Goal: Information Seeking & Learning: Compare options

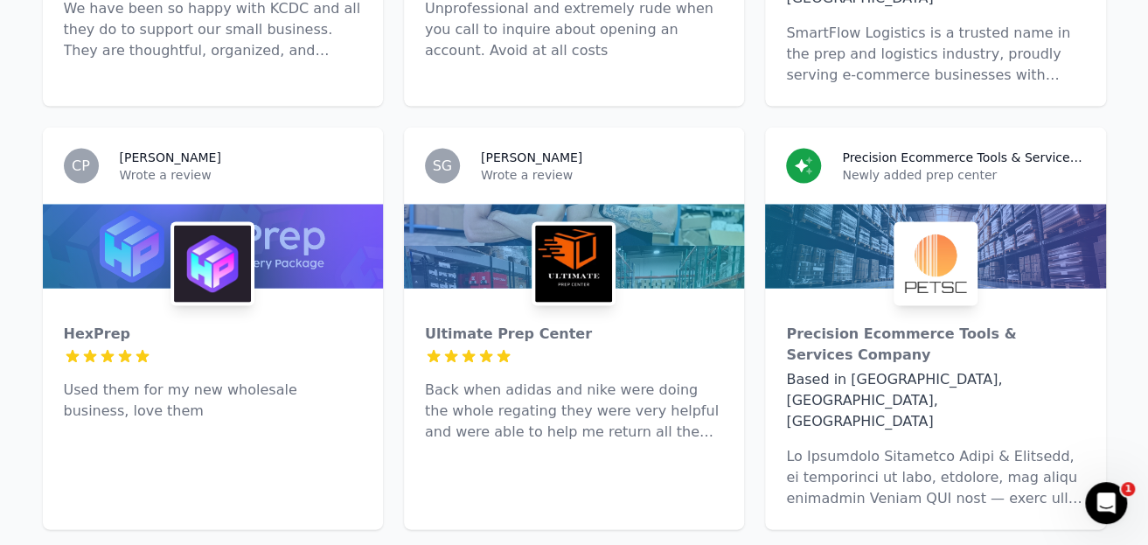
drag, startPoint x: 395, startPoint y: 267, endPoint x: 563, endPoint y: 267, distance: 167.8
copy div "Ultimate Prep Center"
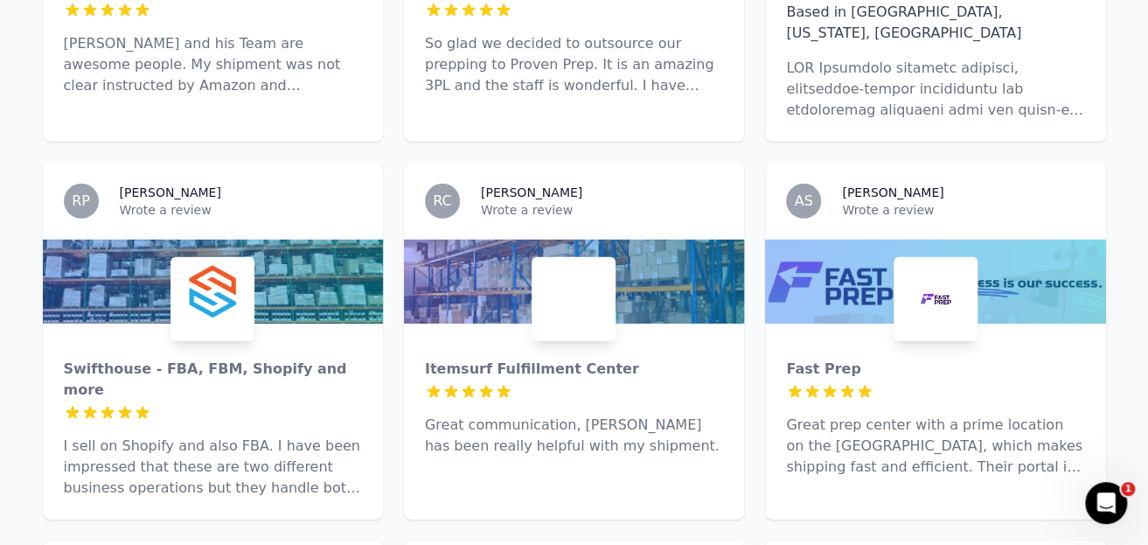
scroll to position [2360, 0]
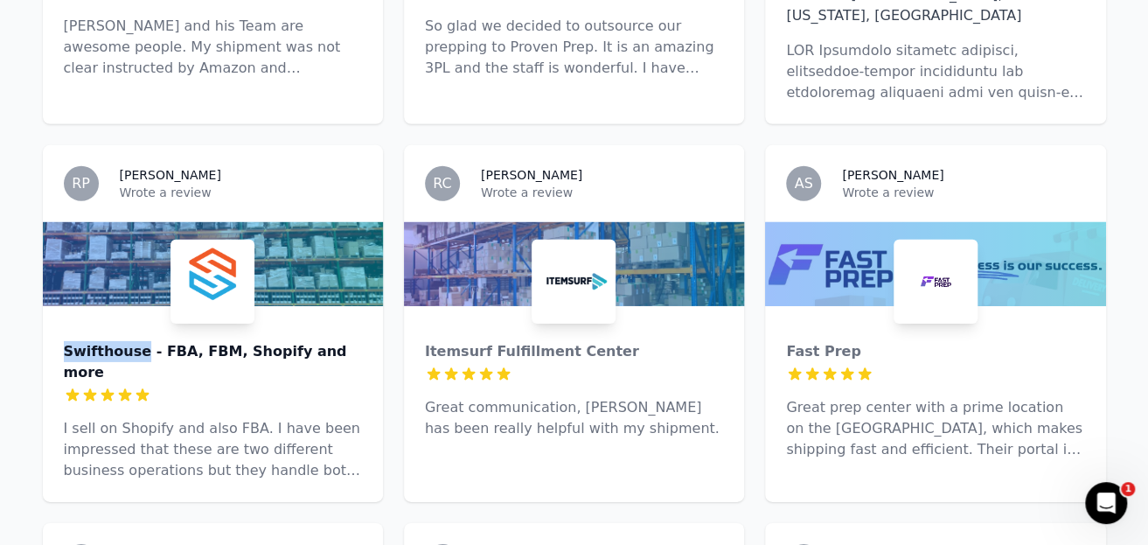
drag, startPoint x: 33, startPoint y: 222, endPoint x: 136, endPoint y: 225, distance: 103.2
copy div "Swifthouse"
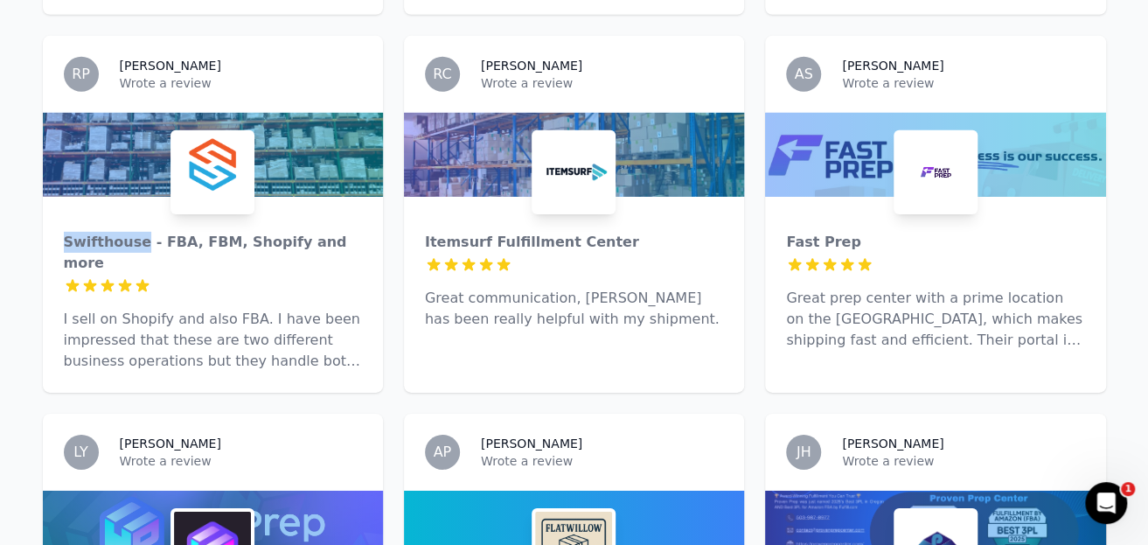
scroll to position [2448, 0]
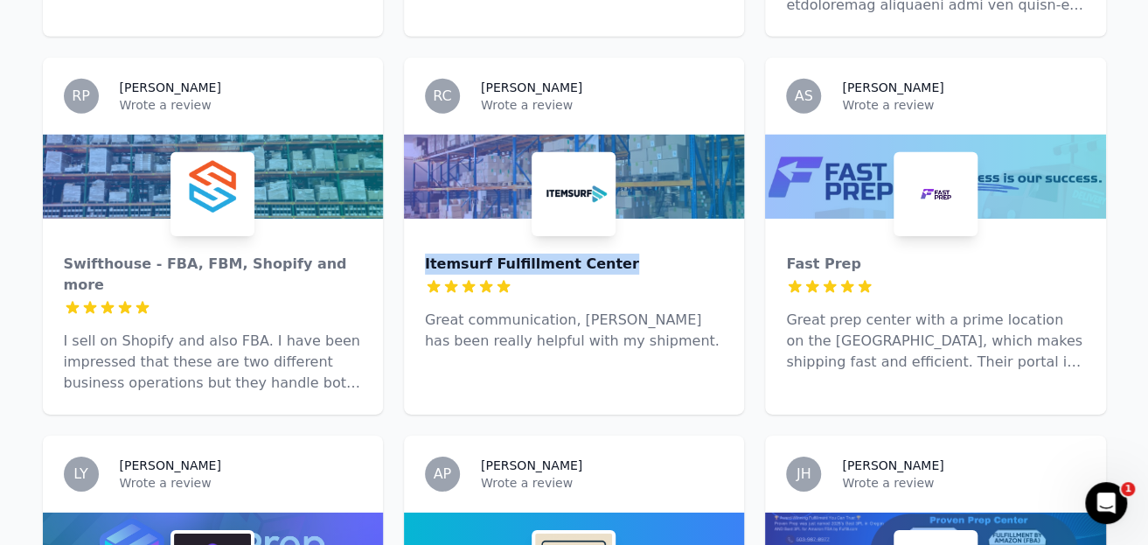
drag, startPoint x: 399, startPoint y: 132, endPoint x: 621, endPoint y: 135, distance: 221.2
copy div "Itemsurf Fulfillment Center"
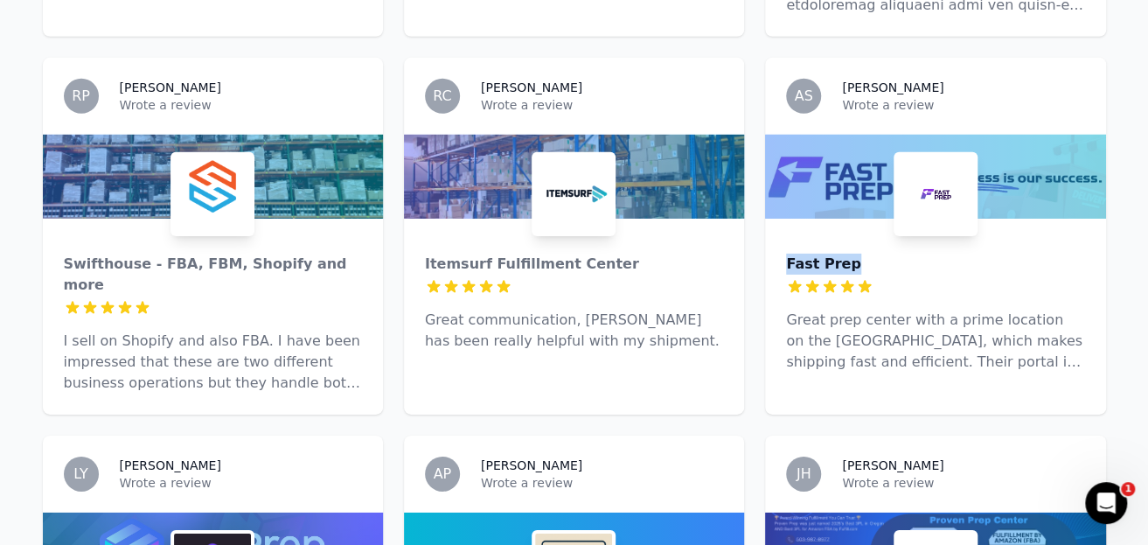
drag, startPoint x: 759, startPoint y: 137, endPoint x: 853, endPoint y: 130, distance: 94.7
copy div "Fast Prep"
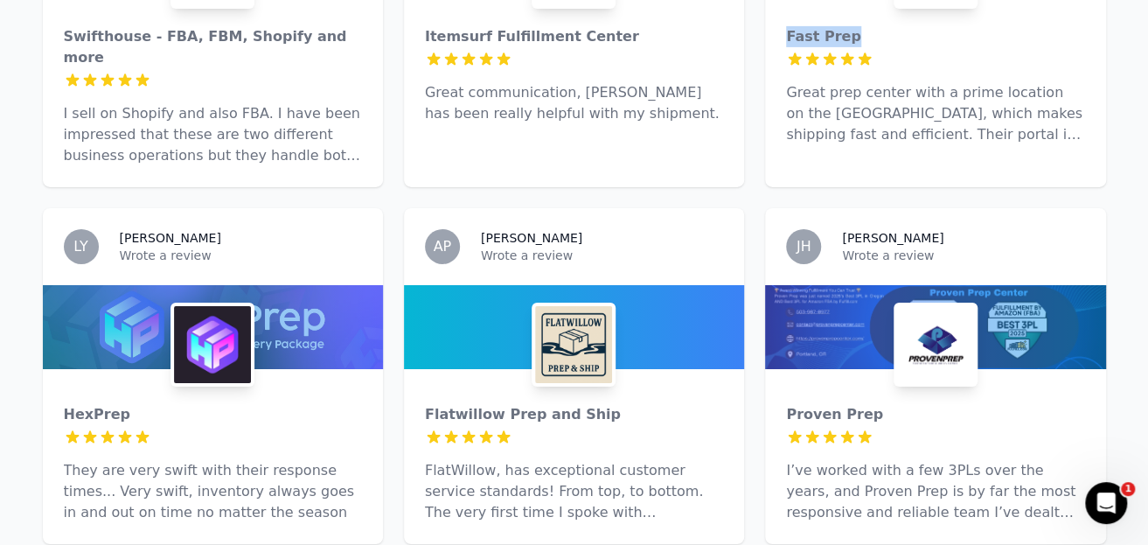
scroll to position [2710, 0]
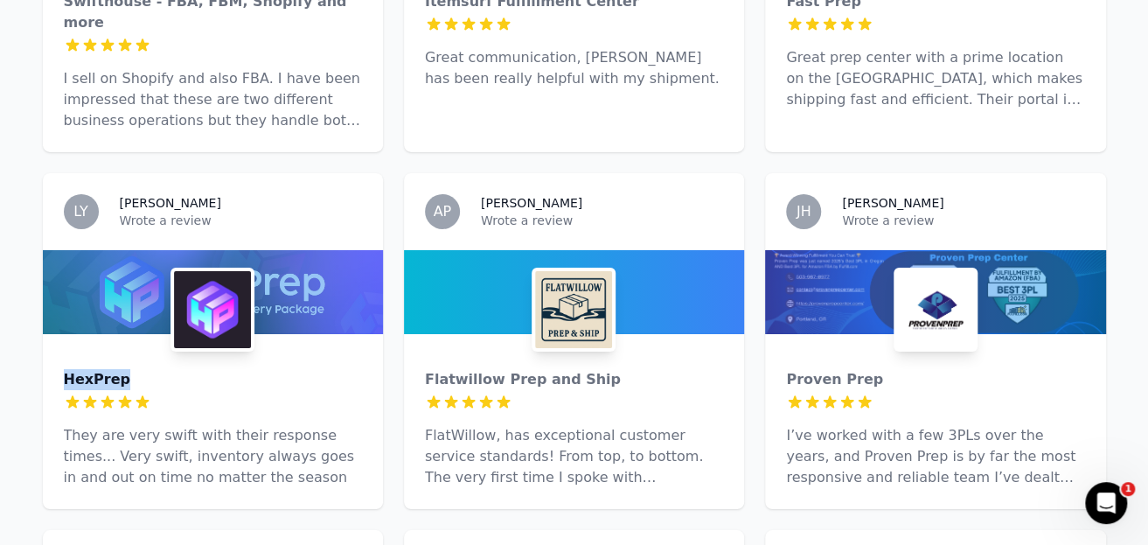
drag, startPoint x: 38, startPoint y: 232, endPoint x: 135, endPoint y: 230, distance: 97.0
copy div "HexPrep"
drag, startPoint x: 400, startPoint y: 226, endPoint x: 584, endPoint y: 230, distance: 183.6
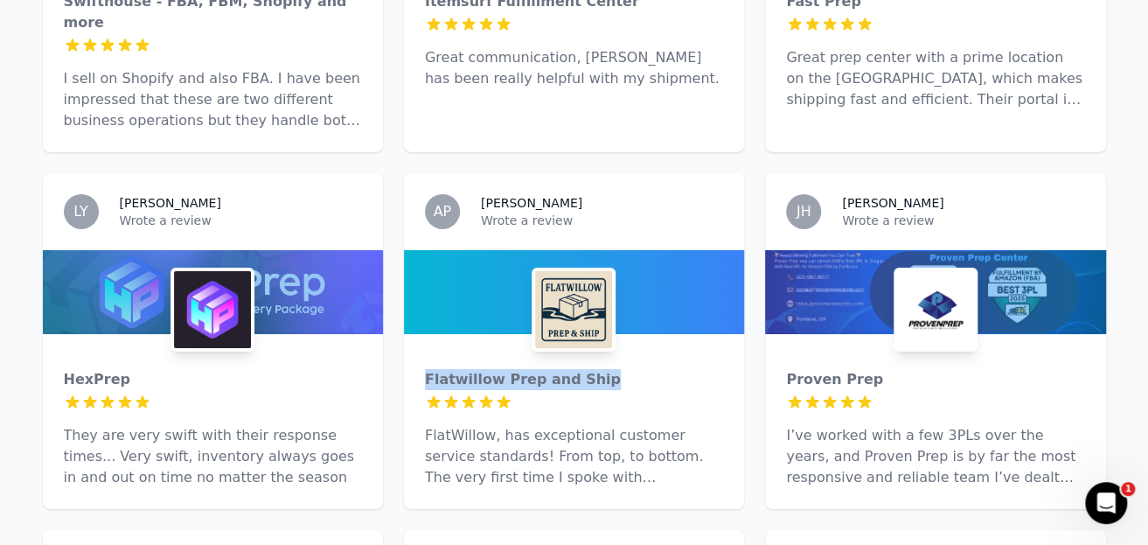
copy div "Flatwillow Prep and Ship"
drag, startPoint x: 759, startPoint y: 226, endPoint x: 906, endPoint y: 228, distance: 147.7
copy div "Proven Prep"
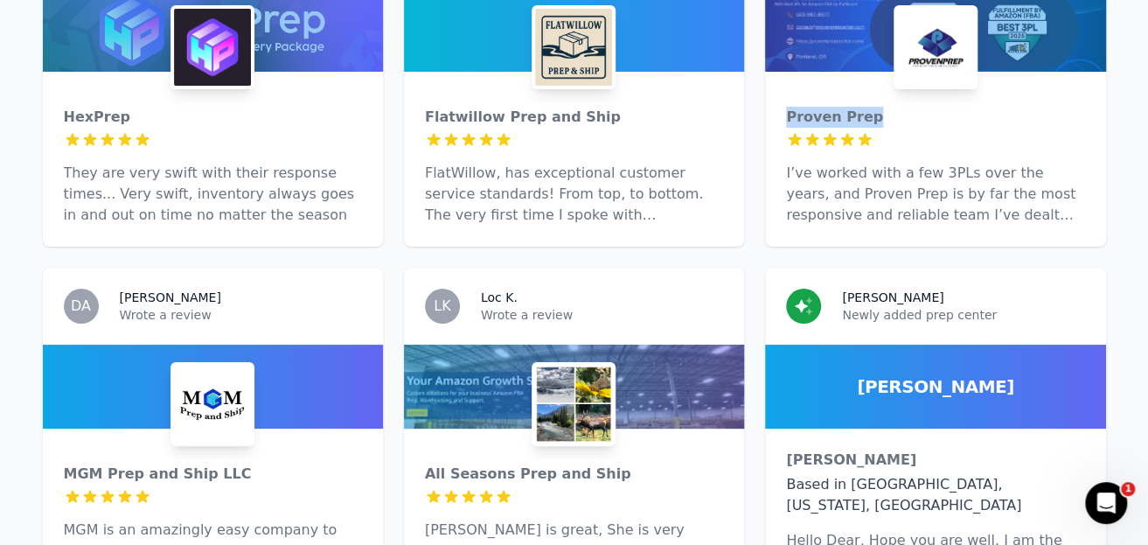
scroll to position [3147, 0]
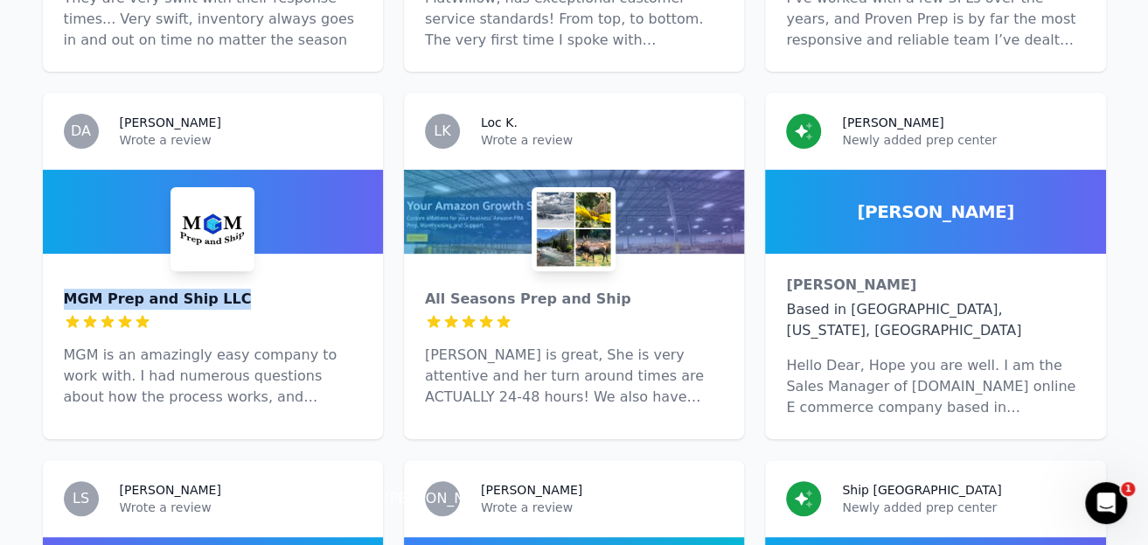
drag, startPoint x: 31, startPoint y: 146, endPoint x: 256, endPoint y: 149, distance: 224.7
copy div "MGM Prep and Ship LLC"
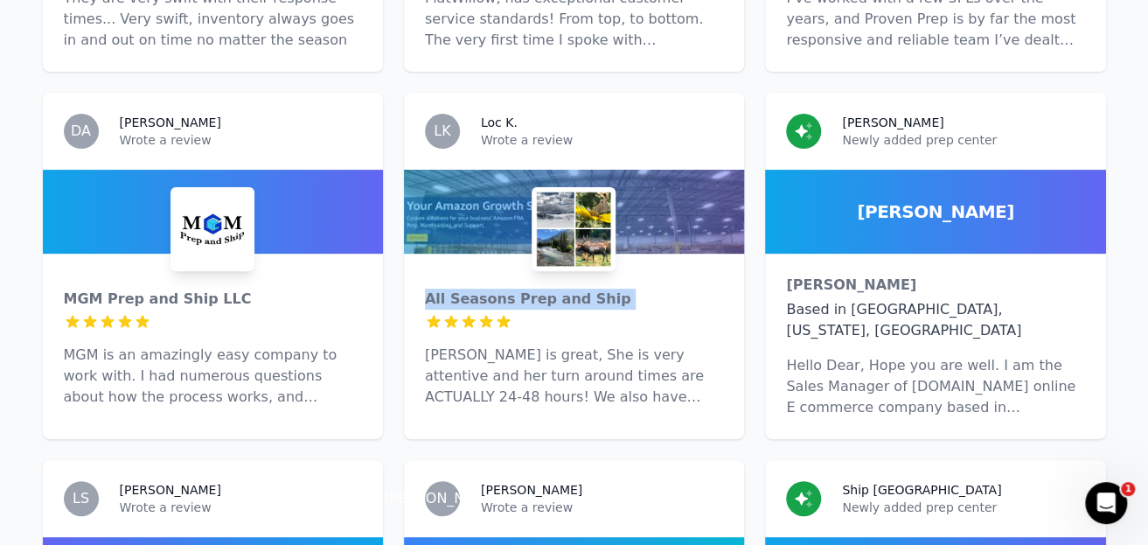
drag, startPoint x: 393, startPoint y: 147, endPoint x: 616, endPoint y: 159, distance: 223.2
copy div "All Seasons Prep and Ship"
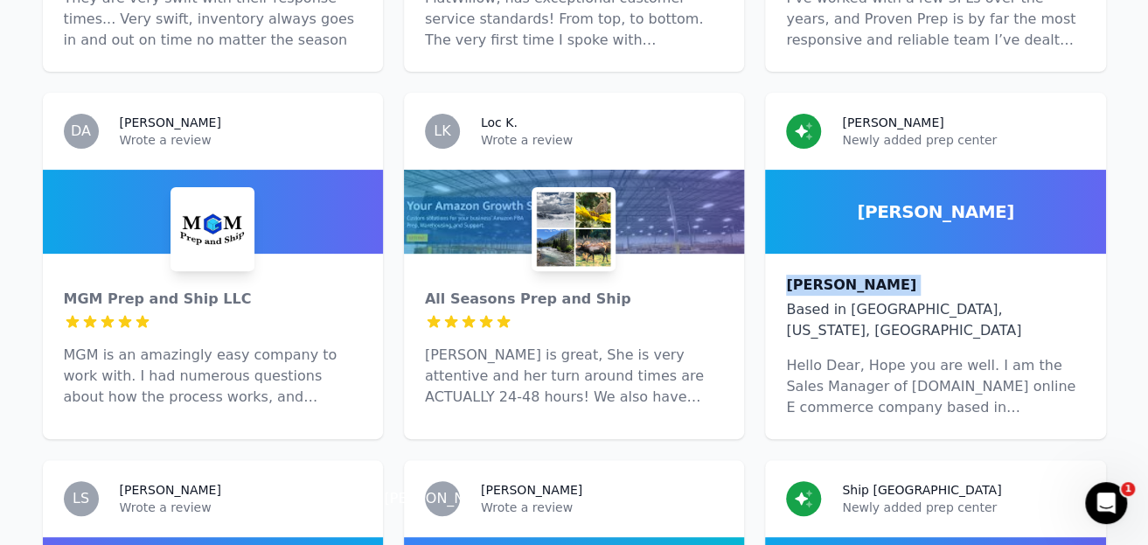
drag, startPoint x: 756, startPoint y: 145, endPoint x: 788, endPoint y: 141, distance: 31.8
copy div "[PERSON_NAME]"
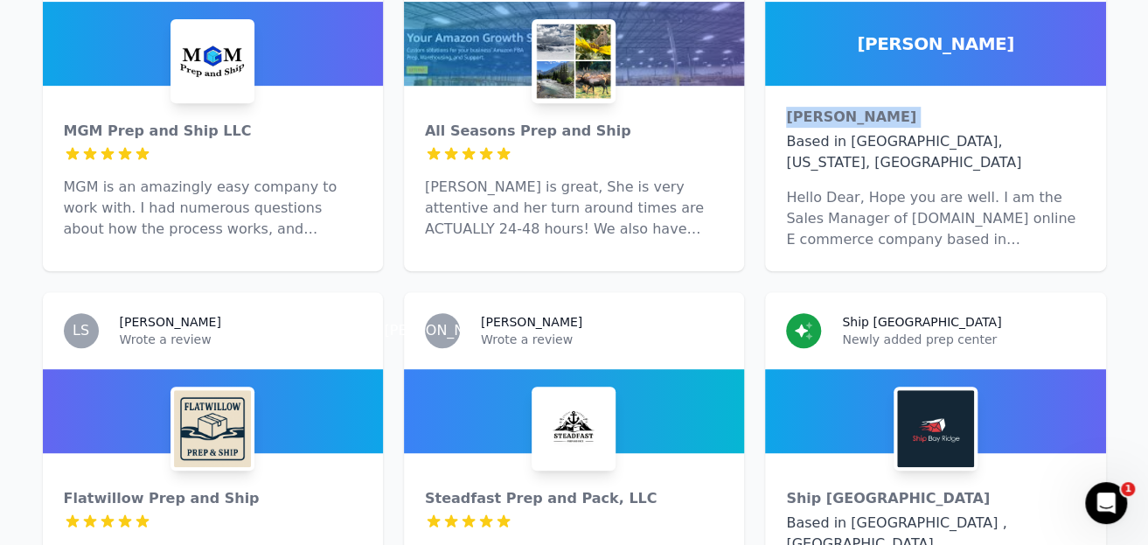
scroll to position [3322, 0]
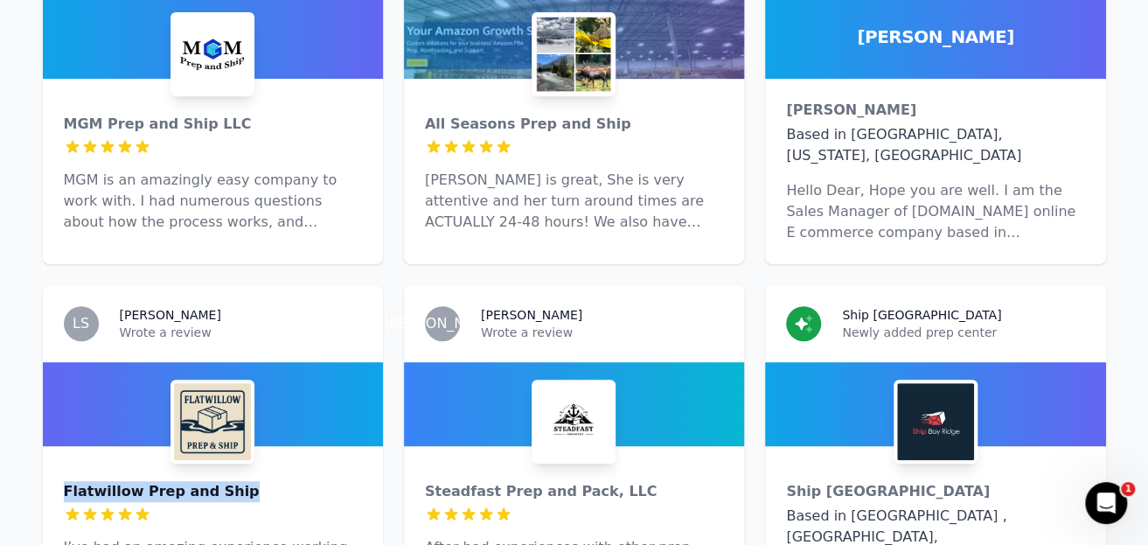
drag, startPoint x: 29, startPoint y: 328, endPoint x: 242, endPoint y: 331, distance: 213.3
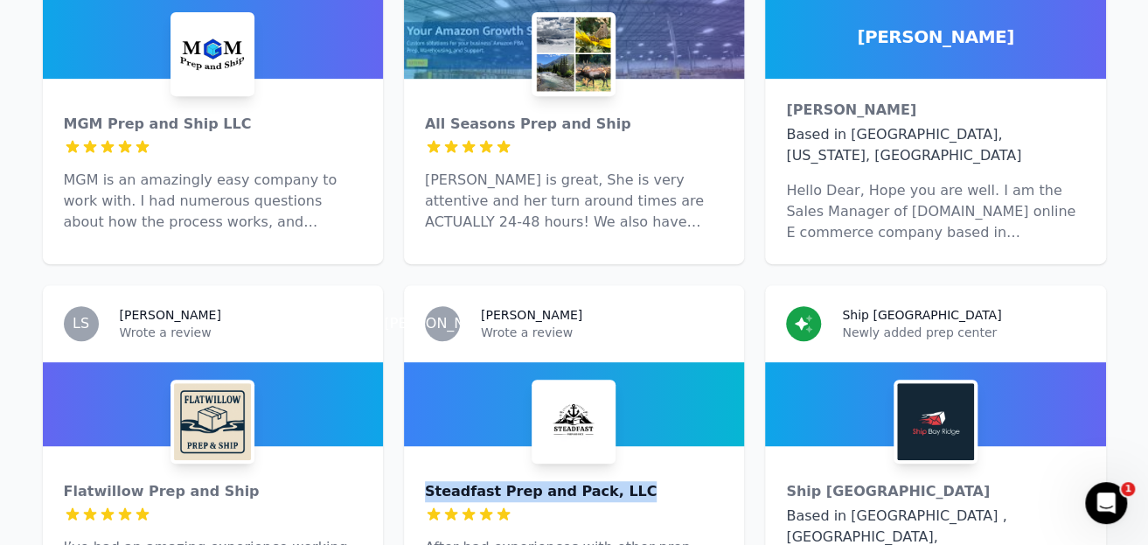
drag, startPoint x: 392, startPoint y: 329, endPoint x: 649, endPoint y: 330, distance: 257.0
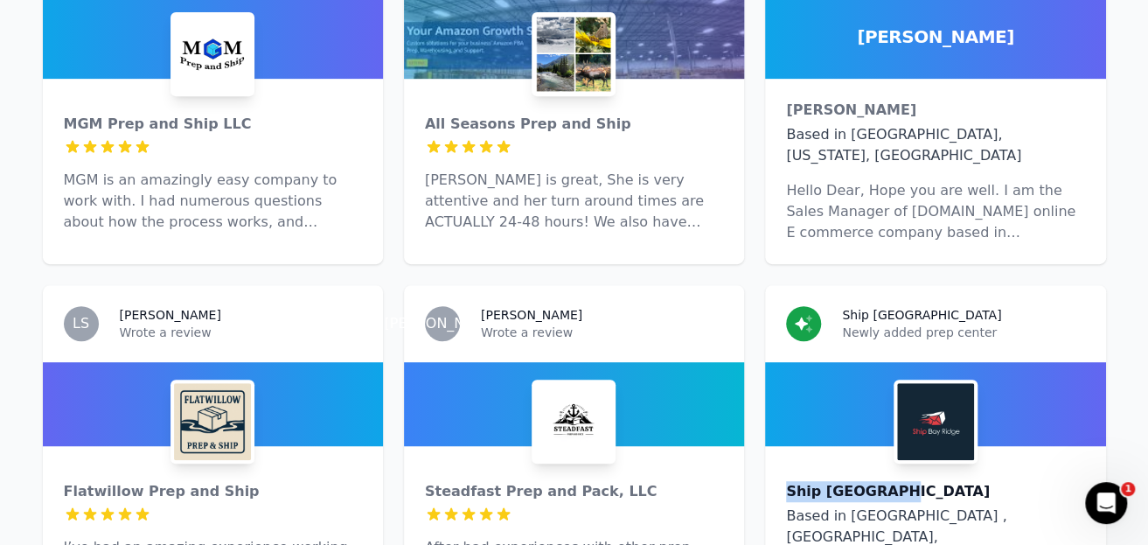
drag, startPoint x: 756, startPoint y: 331, endPoint x: 921, endPoint y: 336, distance: 165.3
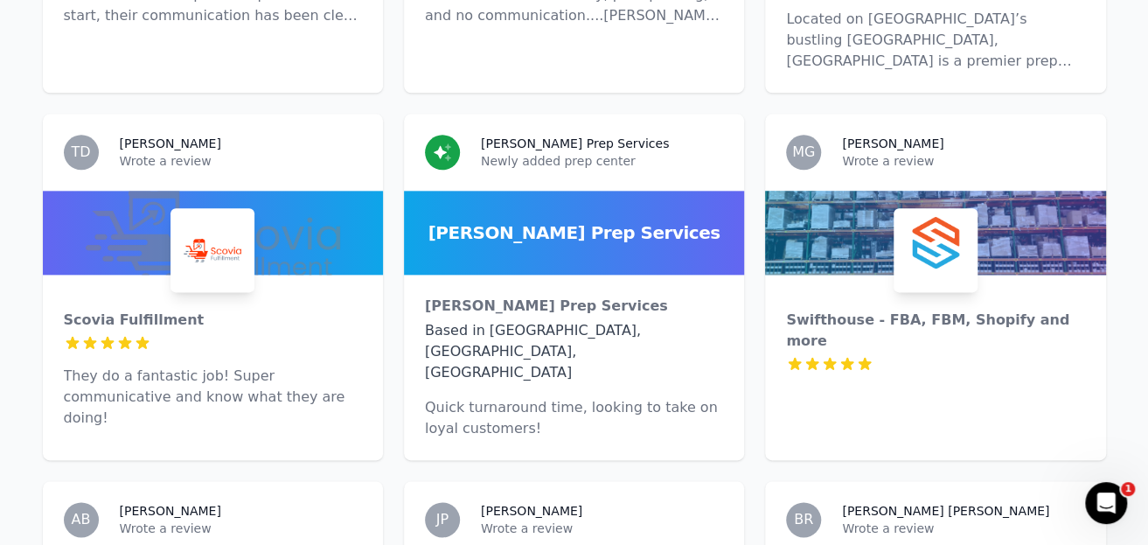
scroll to position [3934, 0]
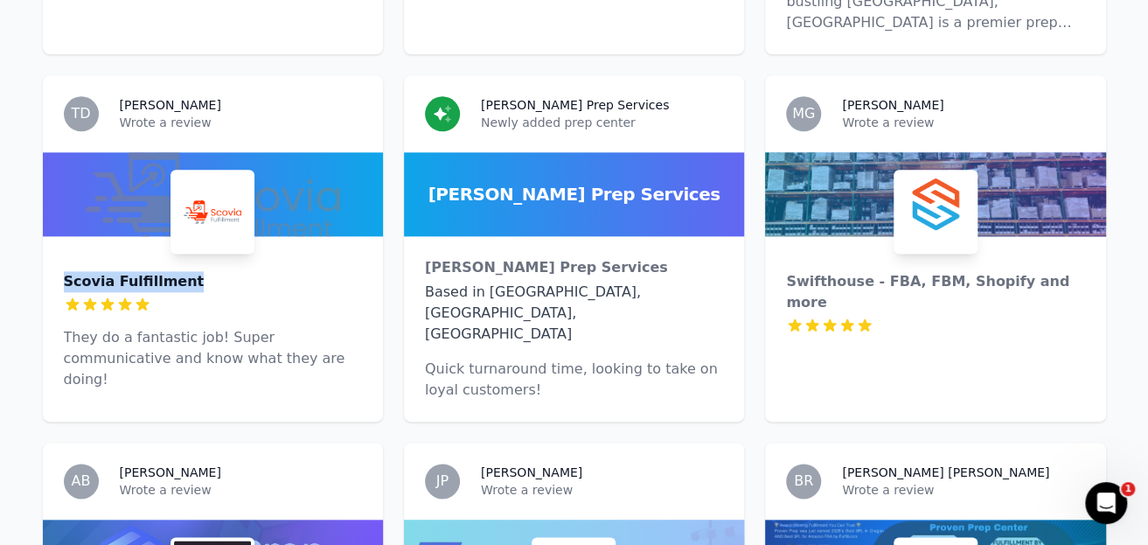
drag, startPoint x: 19, startPoint y: 79, endPoint x: 215, endPoint y: 85, distance: 195.9
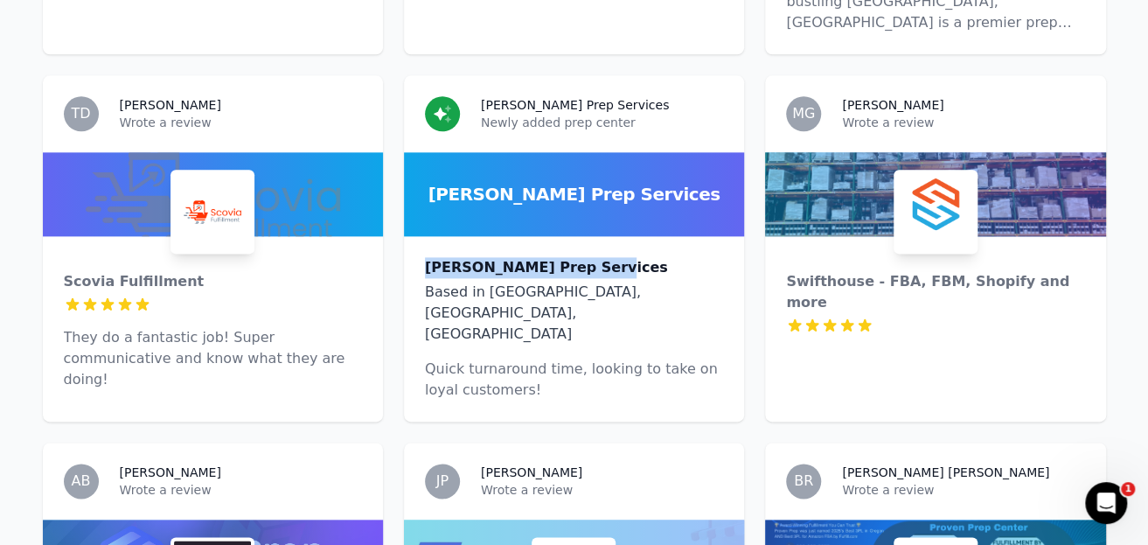
drag, startPoint x: 393, startPoint y: 67, endPoint x: 589, endPoint y: 73, distance: 195.9
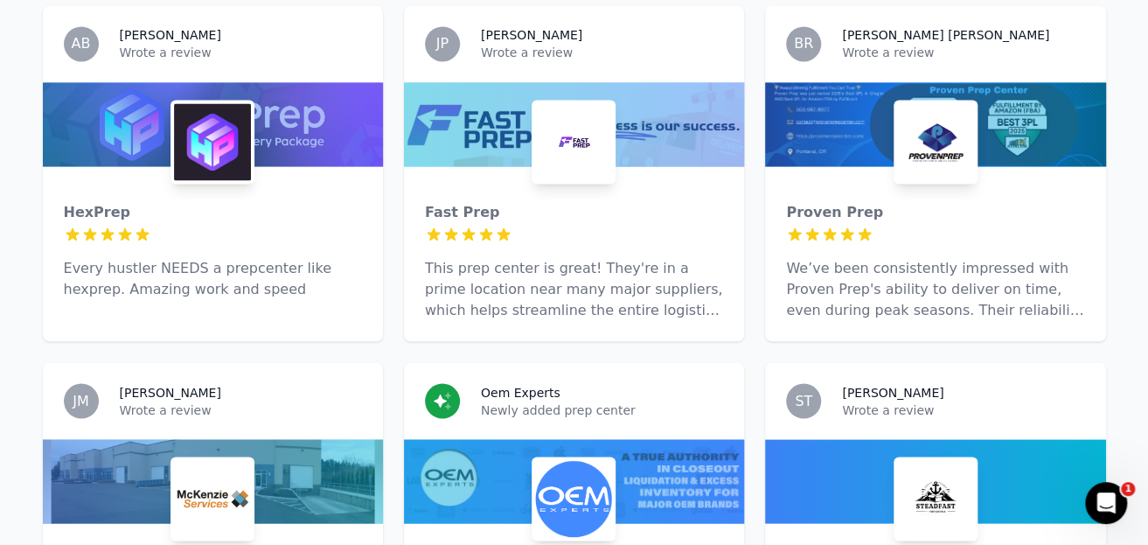
scroll to position [4545, 0]
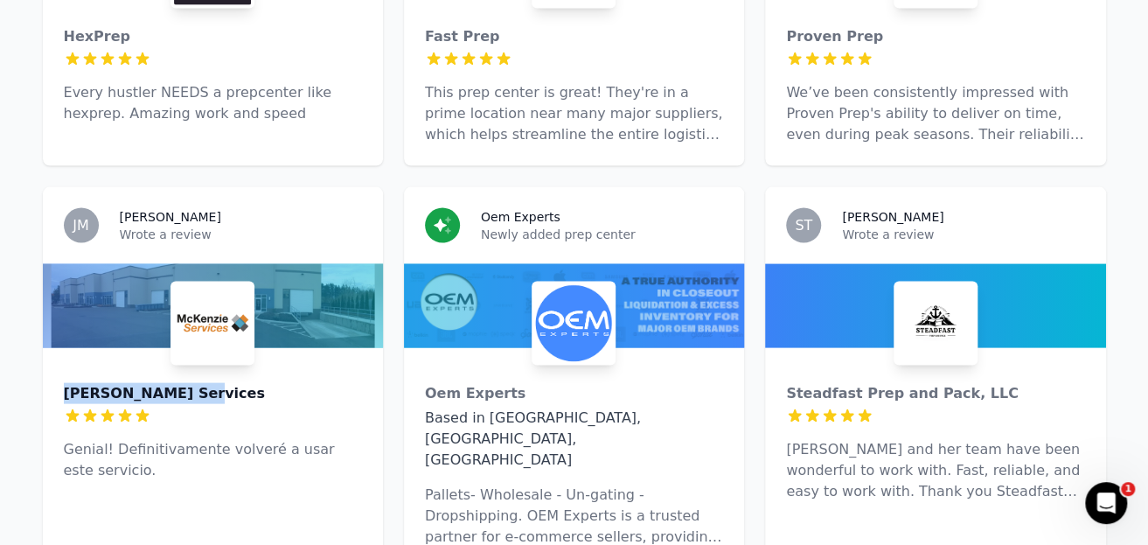
drag, startPoint x: 38, startPoint y: 159, endPoint x: 190, endPoint y: 164, distance: 152.2
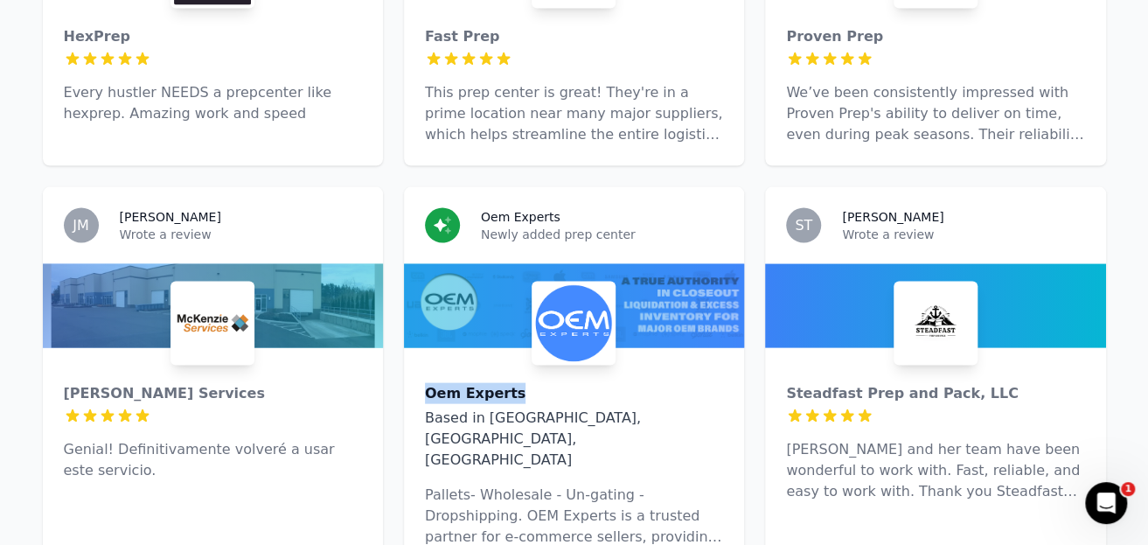
drag, startPoint x: 399, startPoint y: 162, endPoint x: 517, endPoint y: 166, distance: 118.1
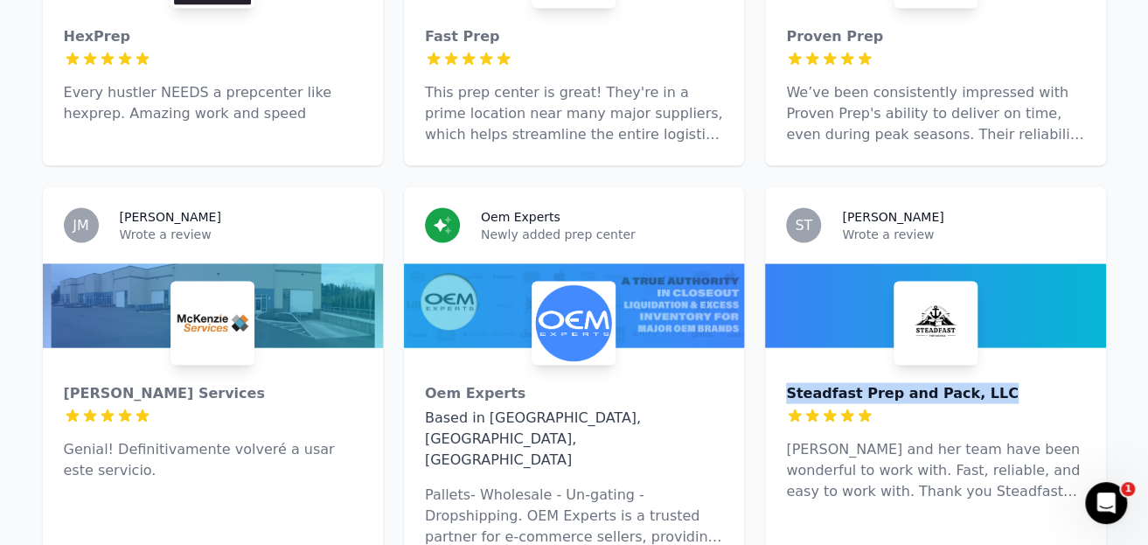
drag, startPoint x: 761, startPoint y: 161, endPoint x: 985, endPoint y: 159, distance: 223.8
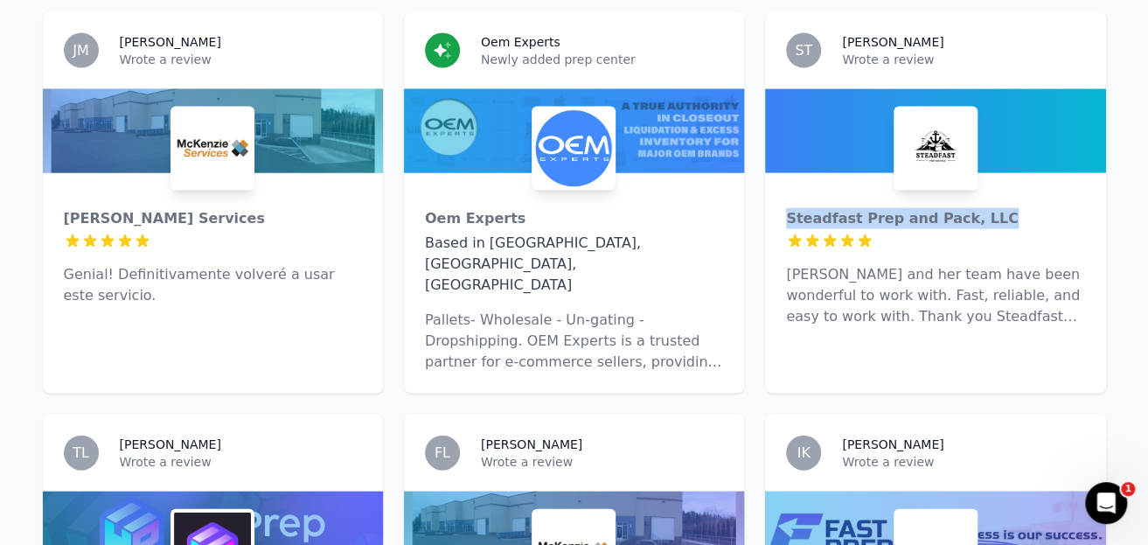
scroll to position [4895, 0]
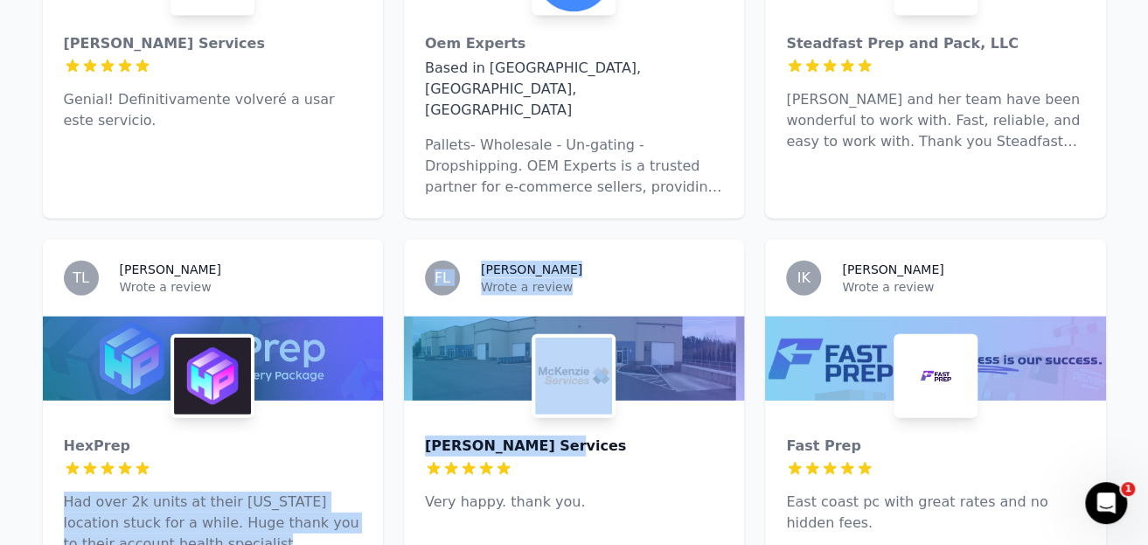
drag, startPoint x: 390, startPoint y: 169, endPoint x: 544, endPoint y: 170, distance: 153.9
click at [661, 460] on div at bounding box center [574, 468] width 298 height 17
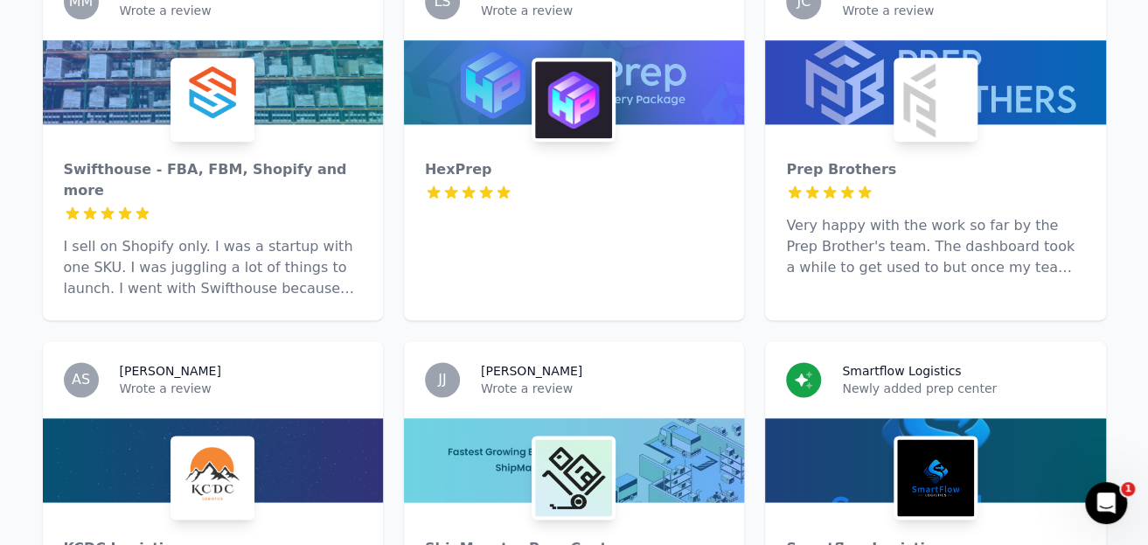
scroll to position [1136, 0]
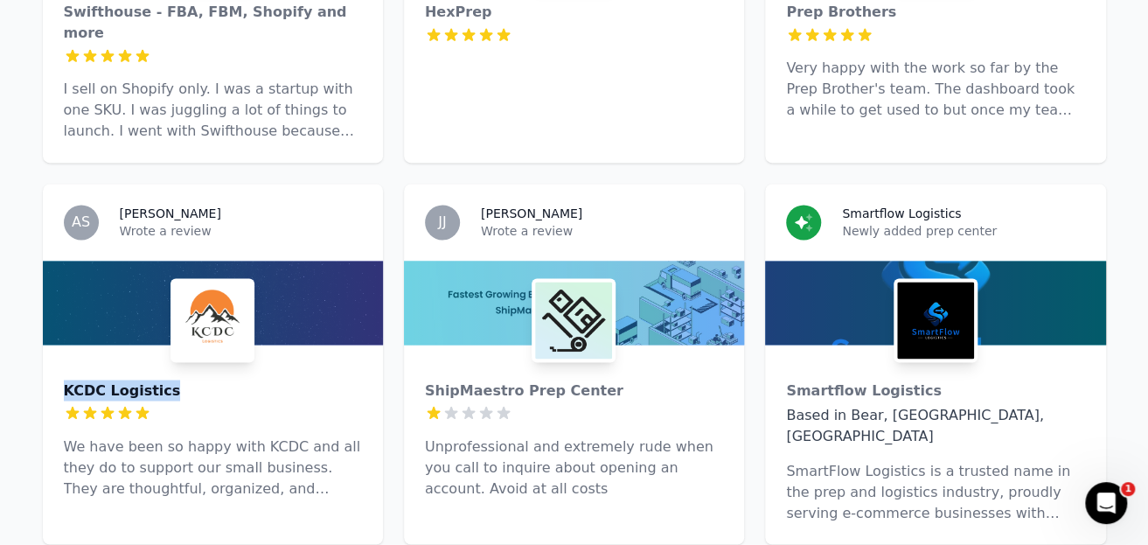
drag, startPoint x: 25, startPoint y: 345, endPoint x: 198, endPoint y: 342, distance: 172.2
drag, startPoint x: 397, startPoint y: 345, endPoint x: 594, endPoint y: 349, distance: 196.7
drag, startPoint x: 762, startPoint y: 348, endPoint x: 917, endPoint y: 347, distance: 154.7
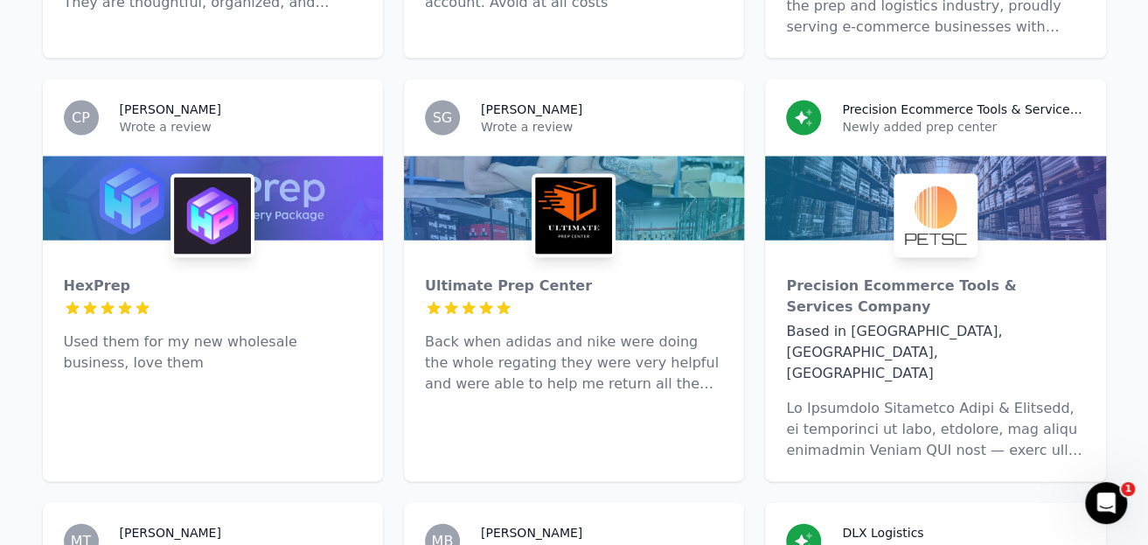
scroll to position [1661, 0]
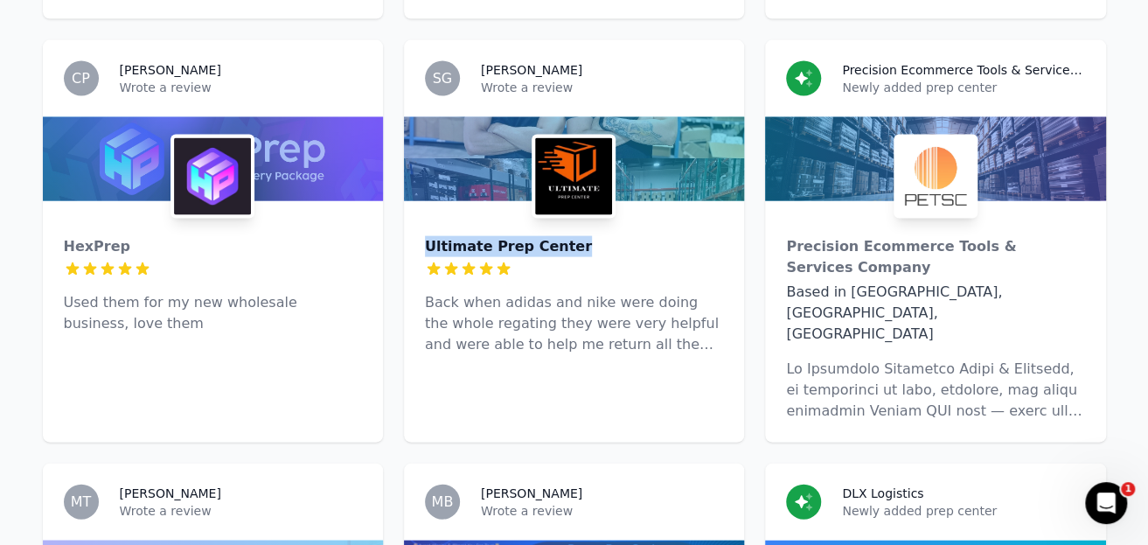
drag, startPoint x: 396, startPoint y: 180, endPoint x: 630, endPoint y: 178, distance: 234.3
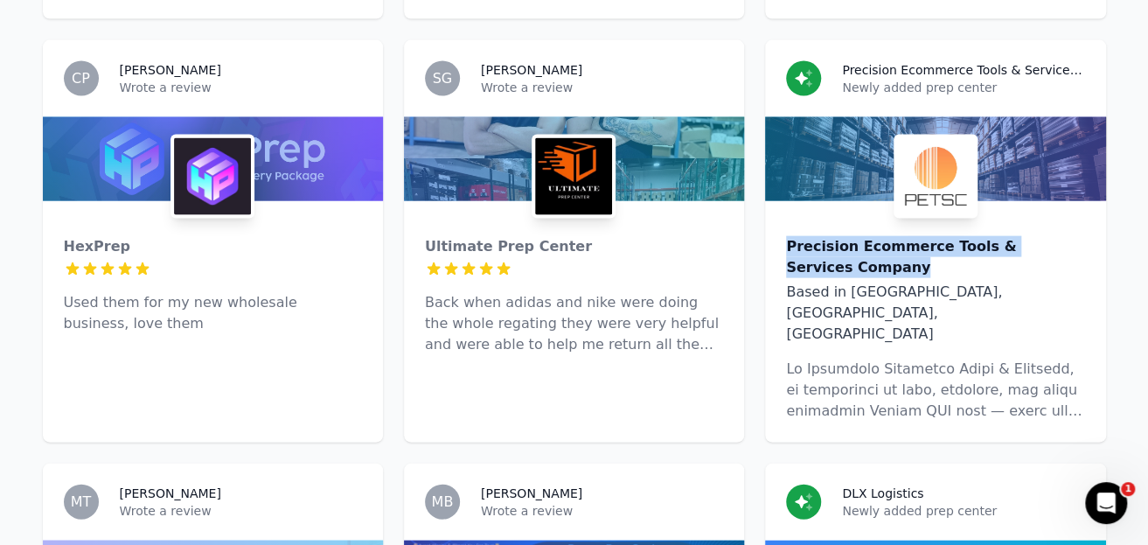
drag, startPoint x: 759, startPoint y: 183, endPoint x: 886, endPoint y: 205, distance: 129.6
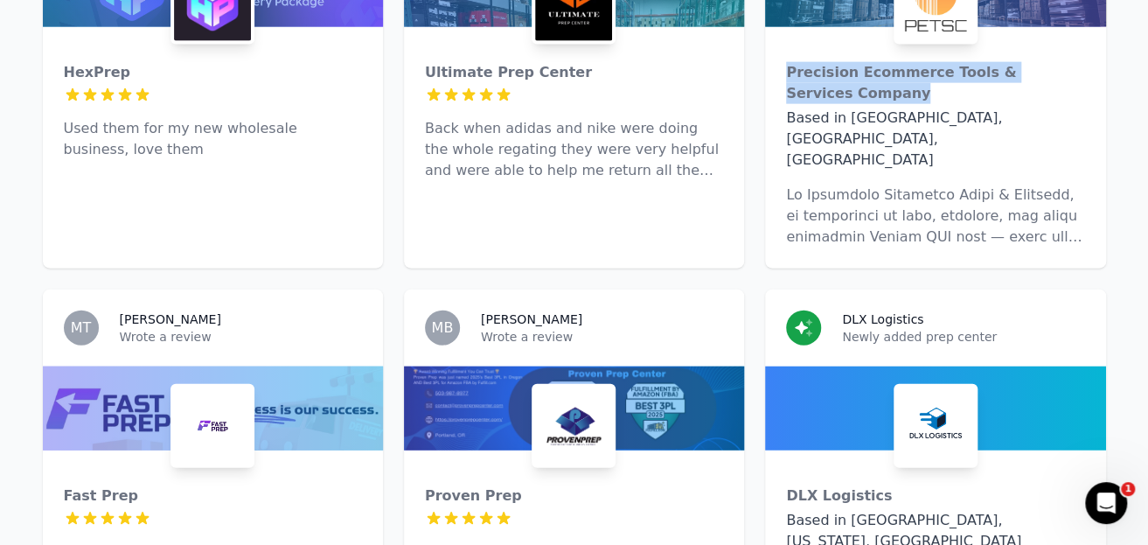
scroll to position [2010, 0]
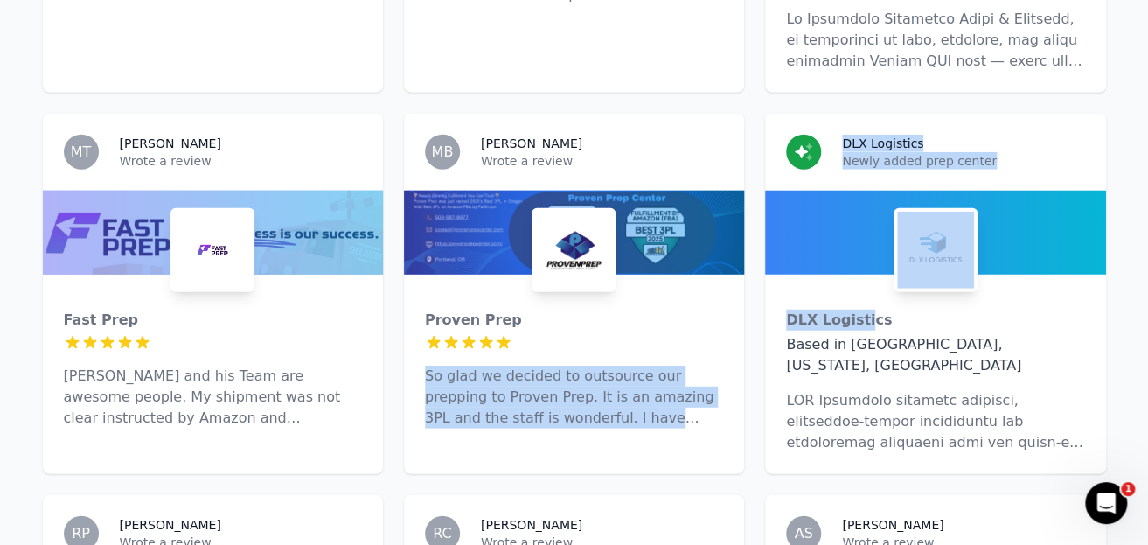
drag, startPoint x: 753, startPoint y: 214, endPoint x: 822, endPoint y: 222, distance: 68.6
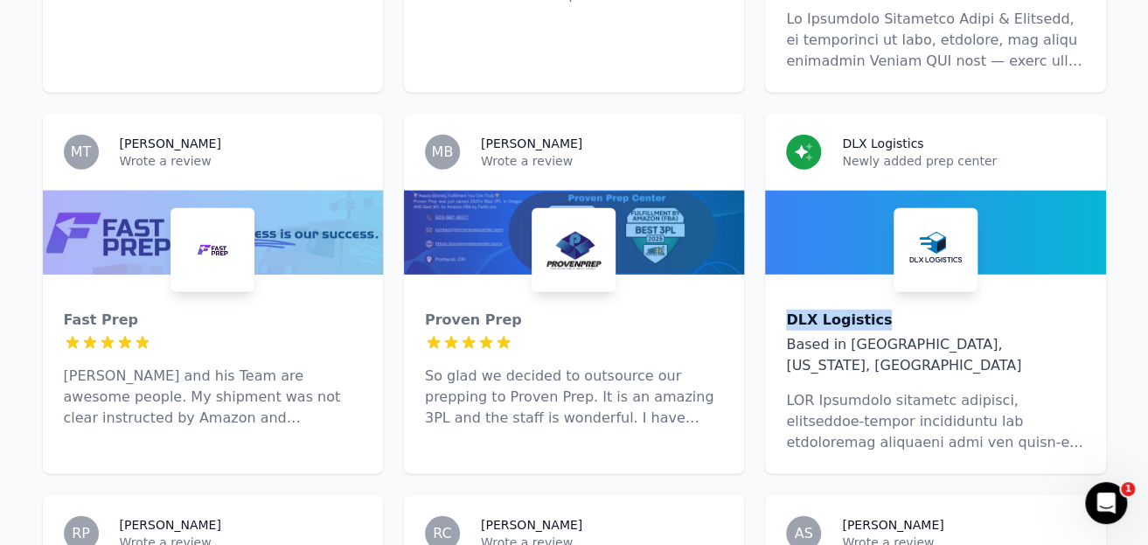
drag, startPoint x: 761, startPoint y: 208, endPoint x: 882, endPoint y: 211, distance: 120.7
